Goal: Information Seeking & Learning: Learn about a topic

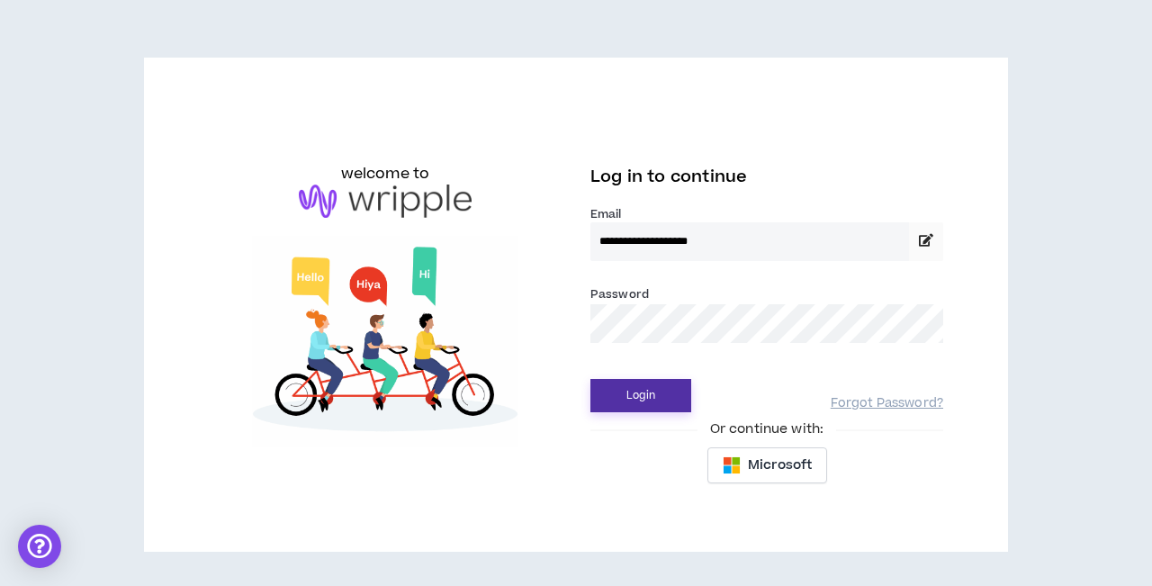
click at [654, 395] on button "Login" at bounding box center [641, 395] width 101 height 33
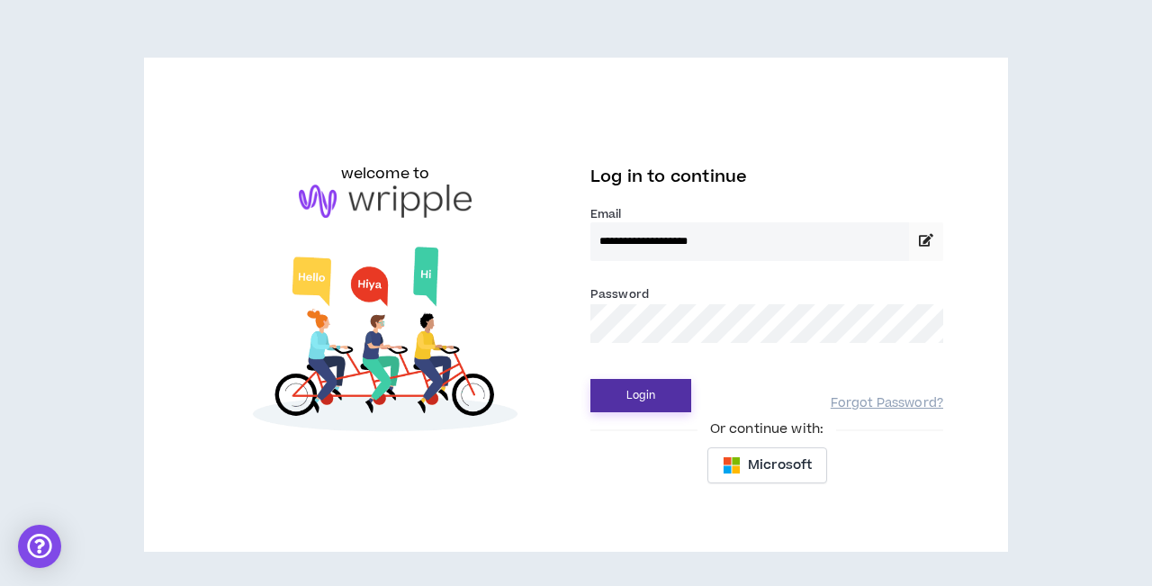
click at [633, 397] on button "Login" at bounding box center [641, 395] width 101 height 33
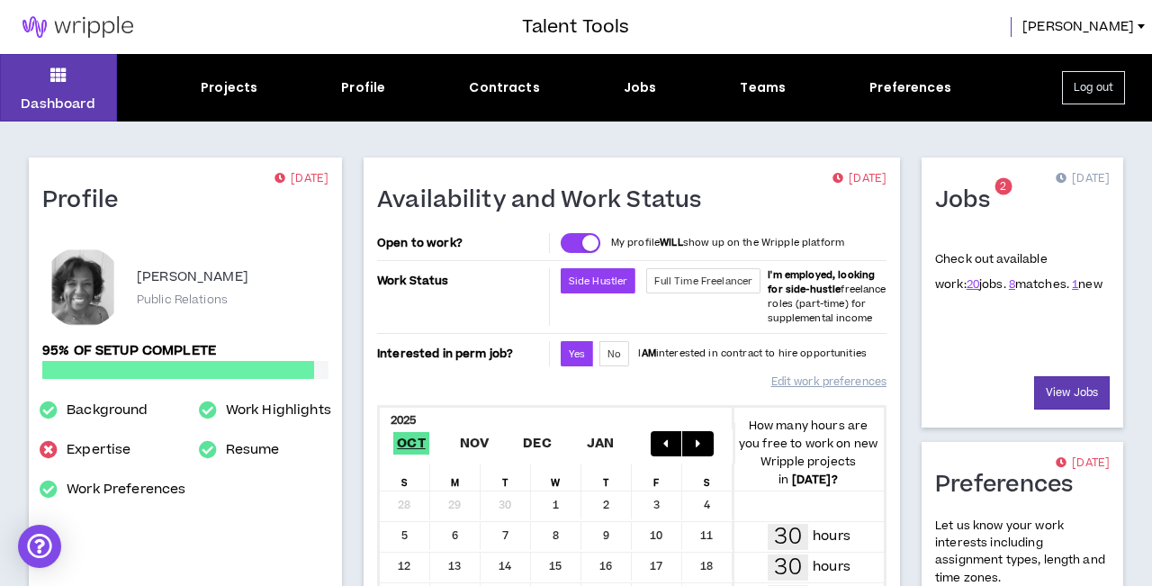
scroll to position [5, 0]
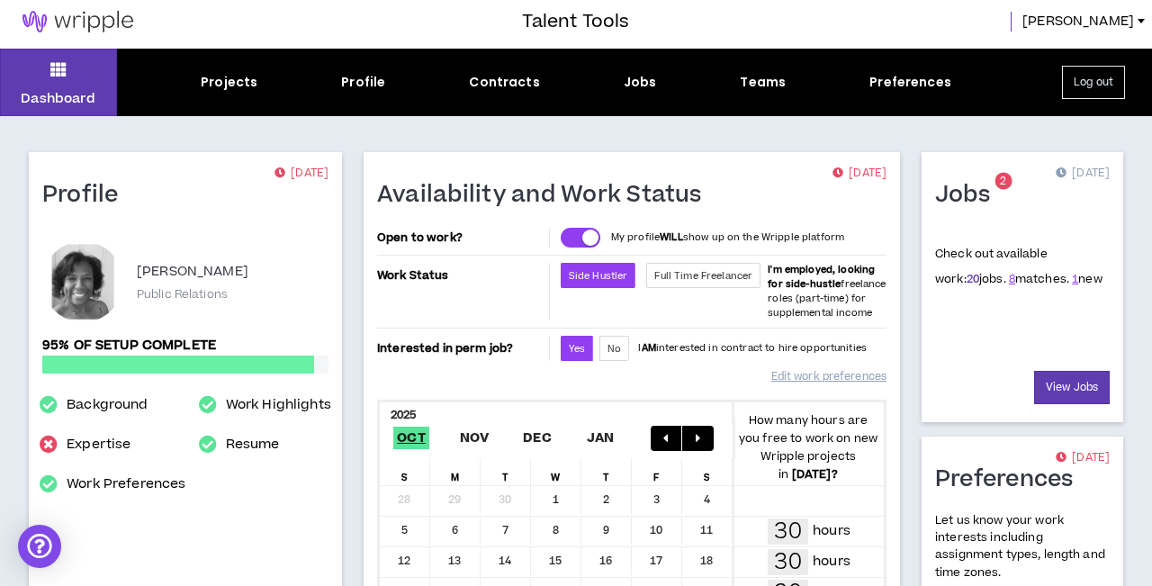
click at [967, 277] on link "20" at bounding box center [973, 279] width 13 height 16
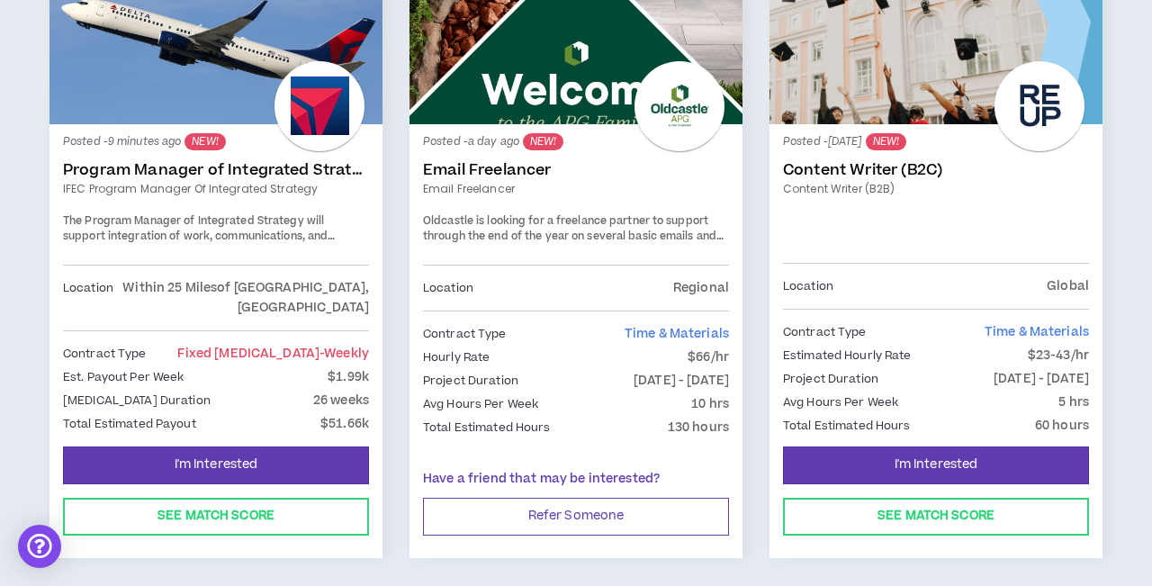
scroll to position [423, 0]
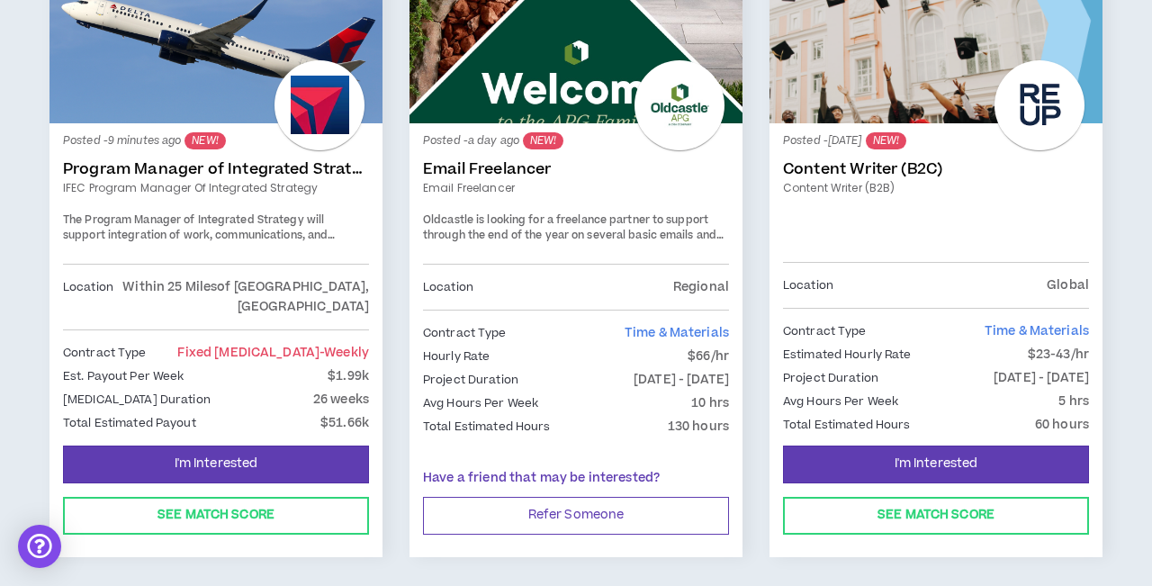
click at [296, 167] on link "Program Manager of Integrated Strategy" at bounding box center [216, 169] width 306 height 18
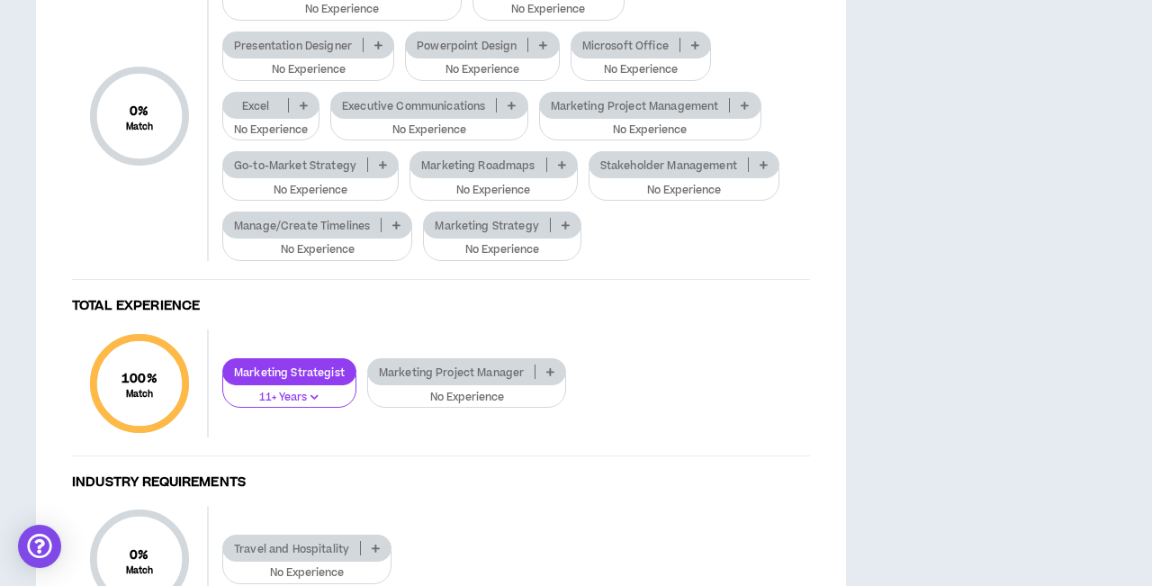
scroll to position [1223, 0]
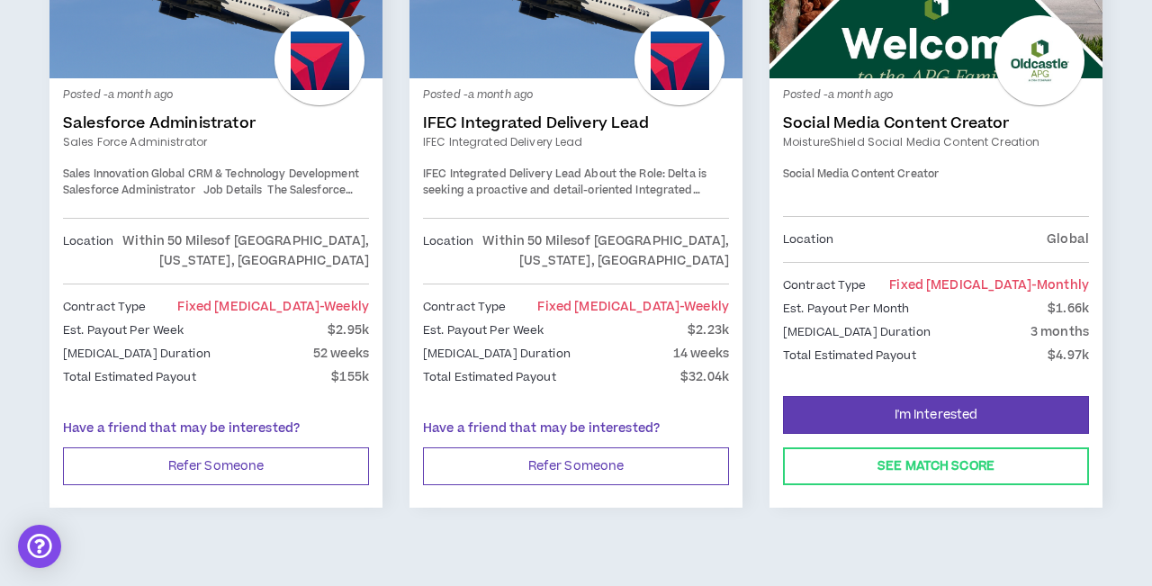
scroll to position [3176, 0]
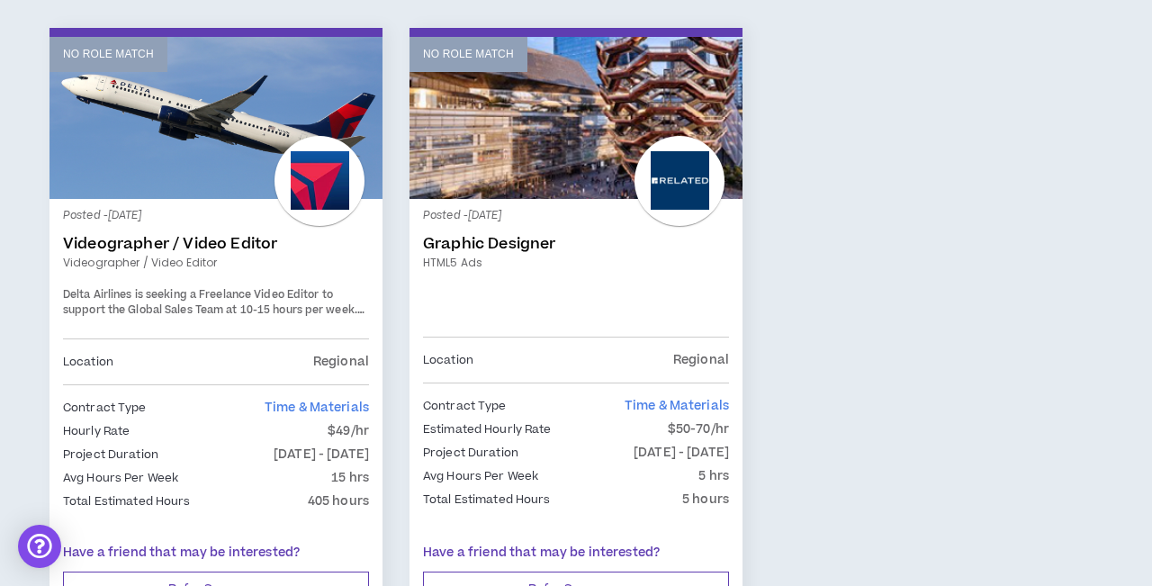
scroll to position [1059, 0]
